Goal: Transaction & Acquisition: Download file/media

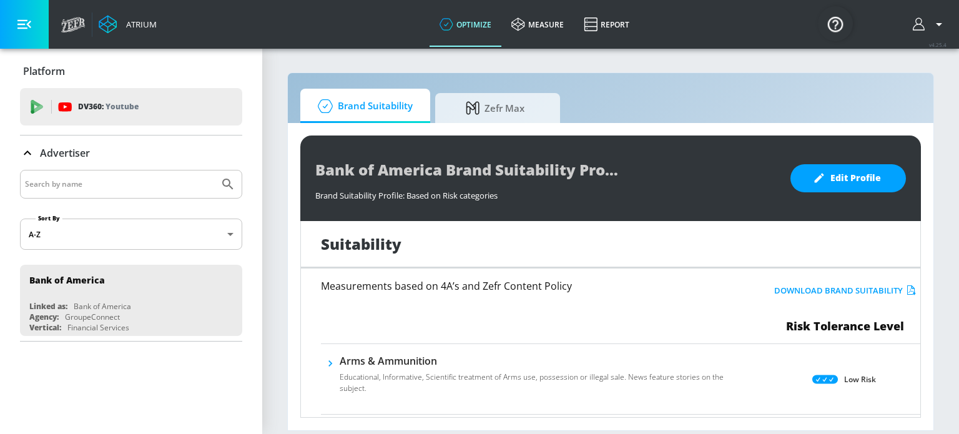
click at [805, 292] on button "Download Brand Suitability" at bounding box center [845, 290] width 148 height 19
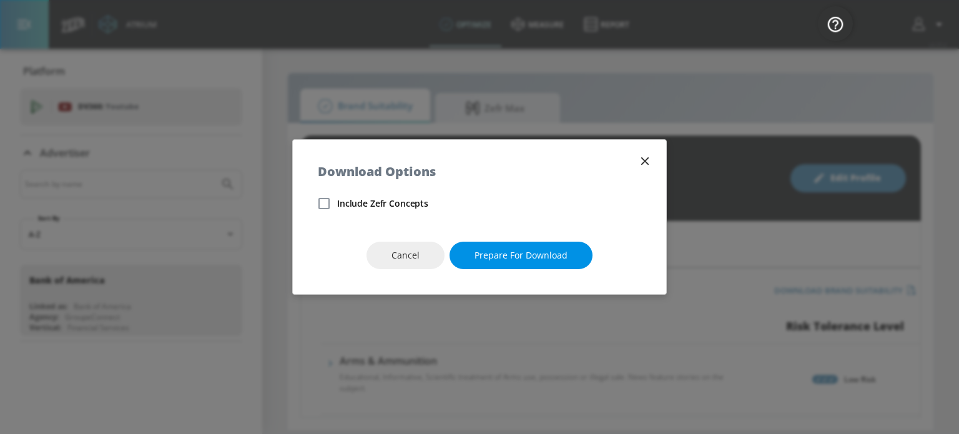
click at [502, 260] on span "Prepare for download" at bounding box center [520, 256] width 93 height 16
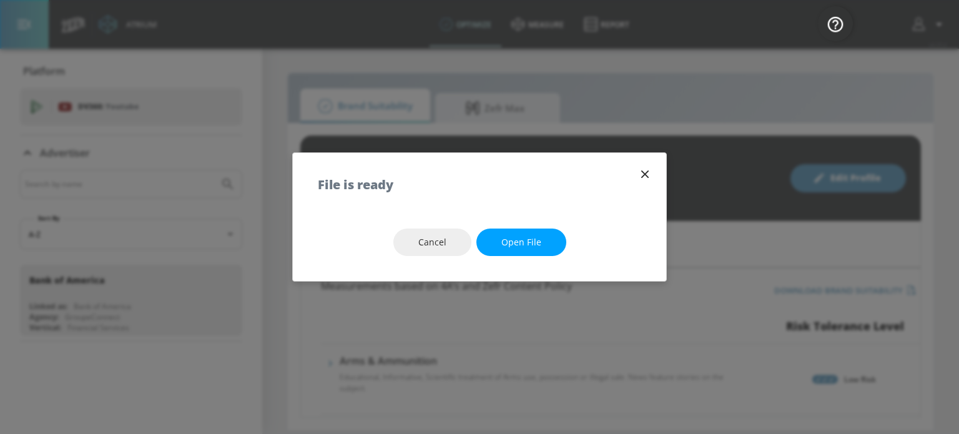
click at [644, 174] on icon "button" at bounding box center [644, 173] width 7 height 7
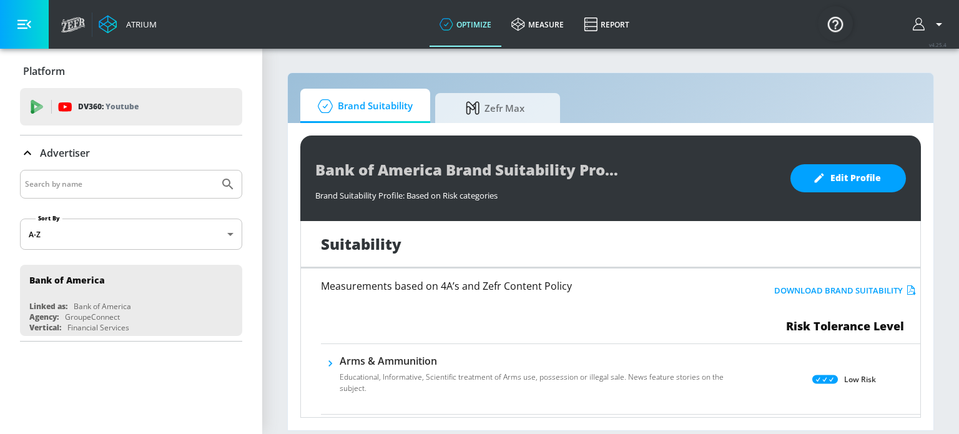
click at [818, 284] on button "Download Brand Suitability" at bounding box center [845, 290] width 148 height 19
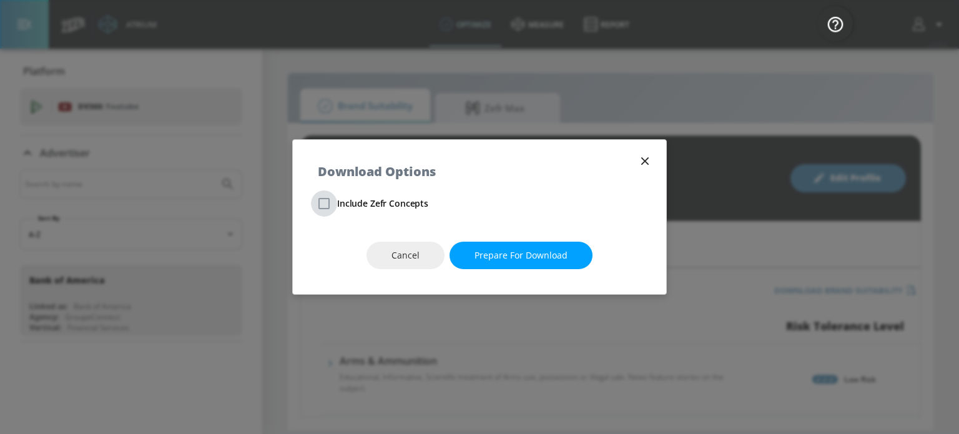
click at [330, 206] on input "Include Zefr Concepts" at bounding box center [324, 203] width 26 height 26
checkbox input "true"
click at [456, 252] on button "Prepare for download" at bounding box center [521, 256] width 143 height 28
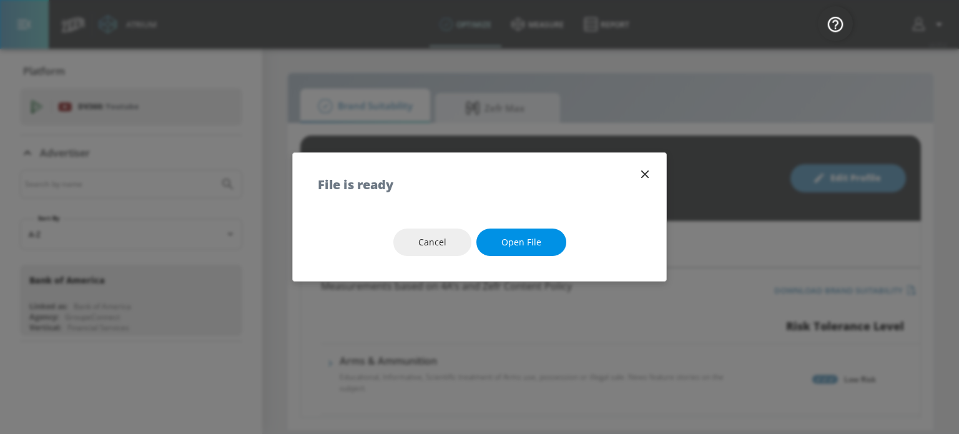
click at [525, 245] on span "Open file" at bounding box center [521, 243] width 40 height 16
